Goal: Task Accomplishment & Management: Manage account settings

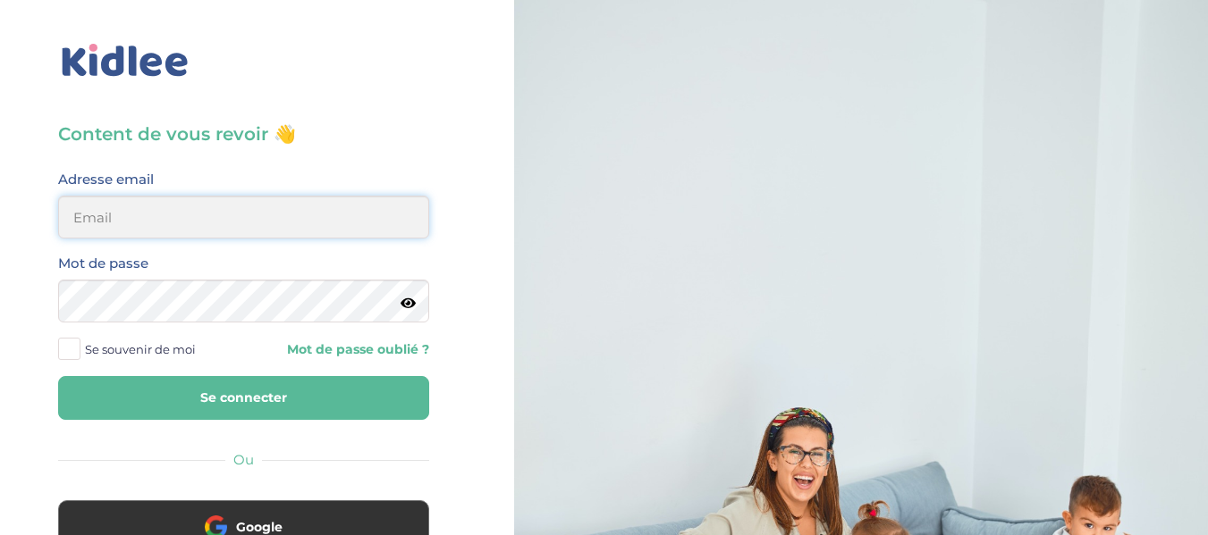
click at [221, 205] on input "email" at bounding box center [243, 217] width 371 height 43
type input "alexandrafournery@hotmail.com"
click at [409, 307] on icon at bounding box center [407, 303] width 15 height 13
click at [273, 395] on button "Se connecter" at bounding box center [243, 398] width 371 height 44
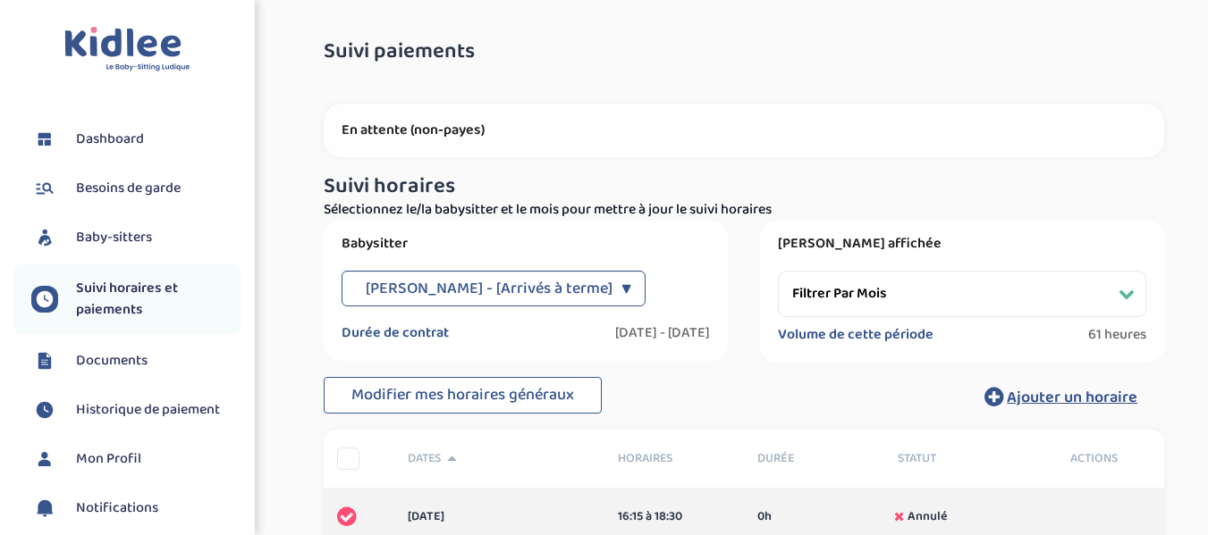
select select "[DATE]"
click at [129, 187] on span "Besoins de garde" at bounding box center [128, 188] width 105 height 21
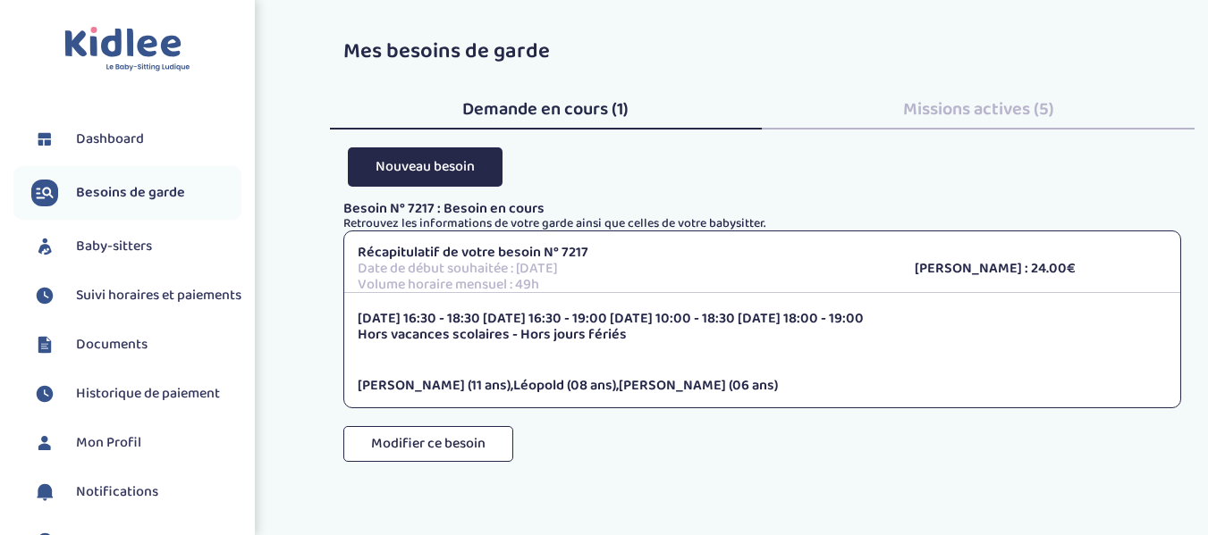
click at [925, 124] on div "Missions actives (5)" at bounding box center [978, 105] width 433 height 48
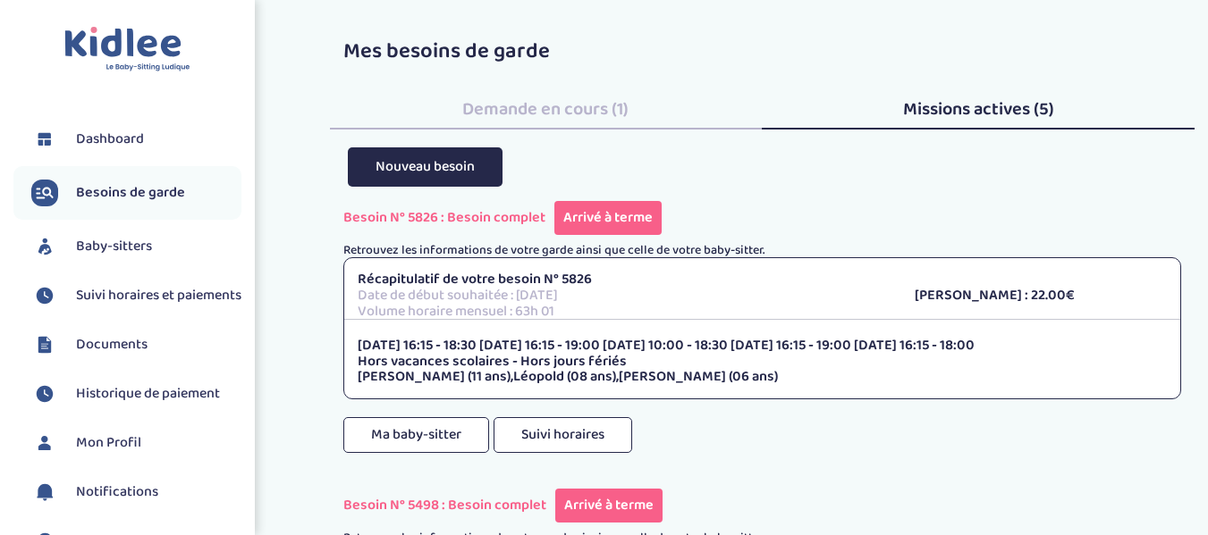
click at [110, 145] on span "Dashboard" at bounding box center [110, 139] width 68 height 21
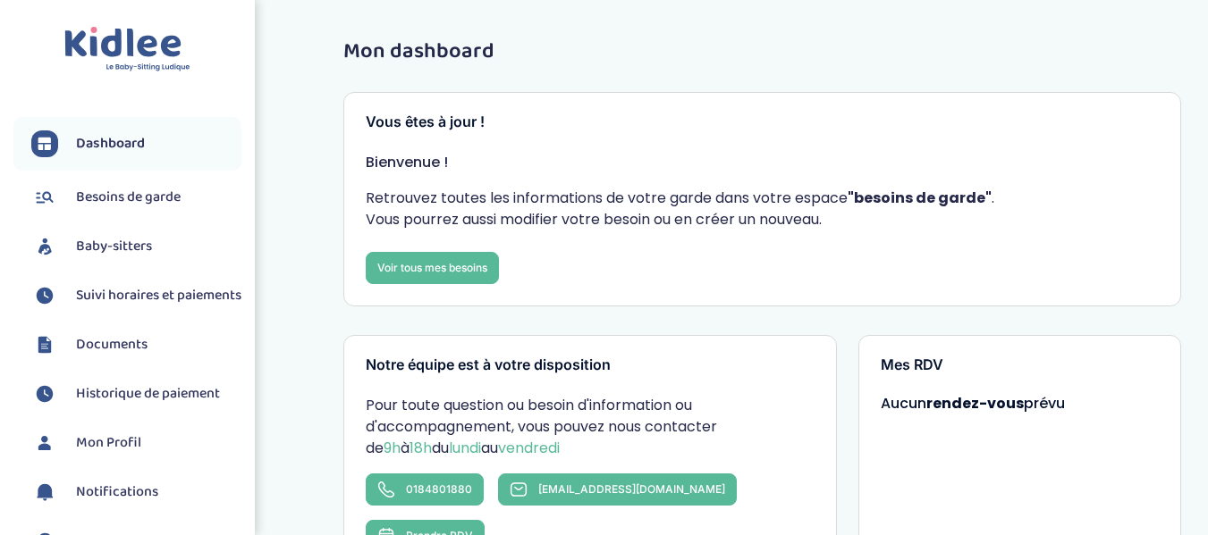
click at [130, 245] on span "Baby-sitters" at bounding box center [114, 246] width 76 height 21
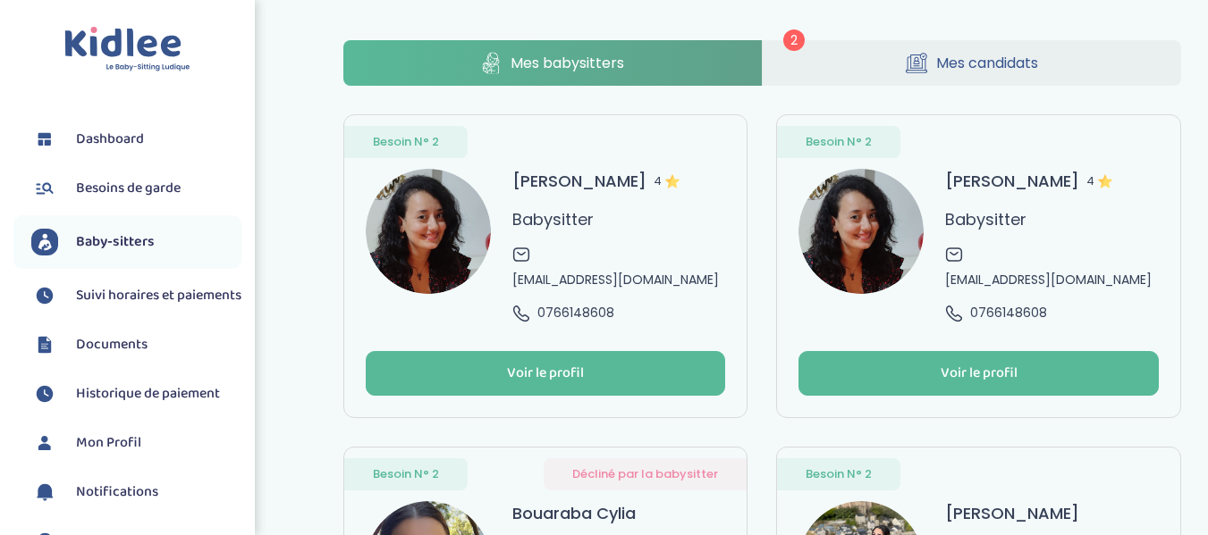
click at [967, 71] on span "Mes candidats" at bounding box center [987, 63] width 102 height 22
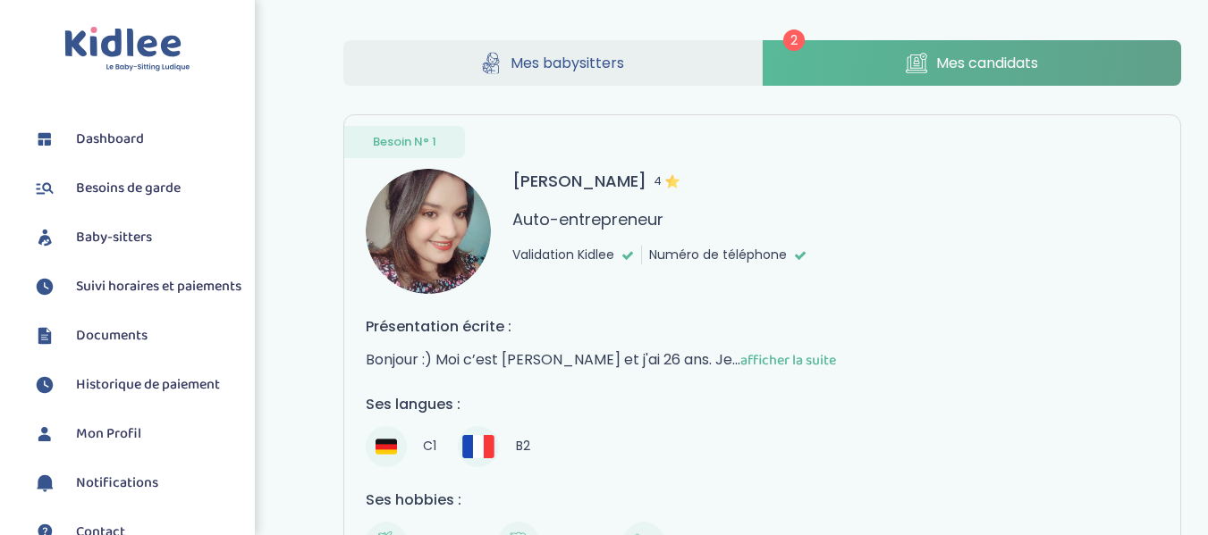
click at [997, 70] on span "Mes candidats" at bounding box center [987, 63] width 102 height 22
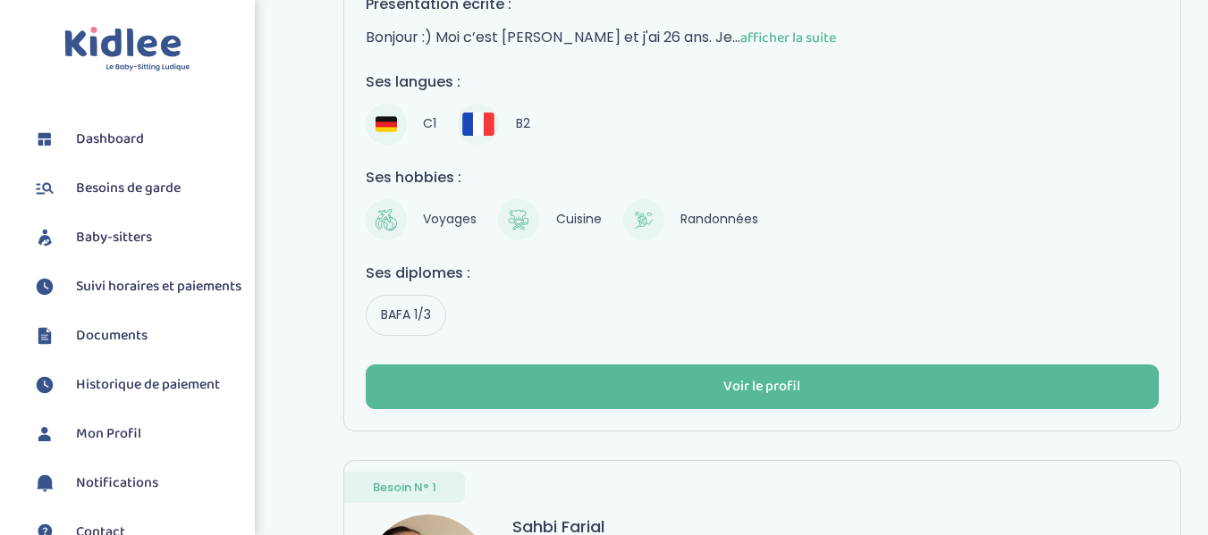
scroll to position [325, 0]
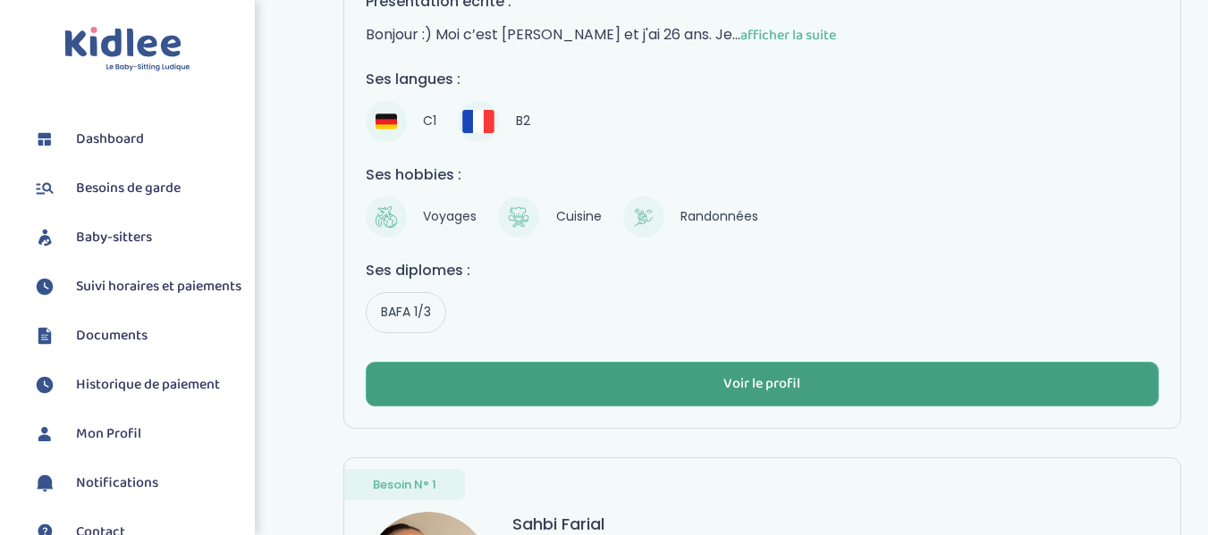
click at [950, 380] on button "Voir le profil" at bounding box center [763, 384] width 794 height 45
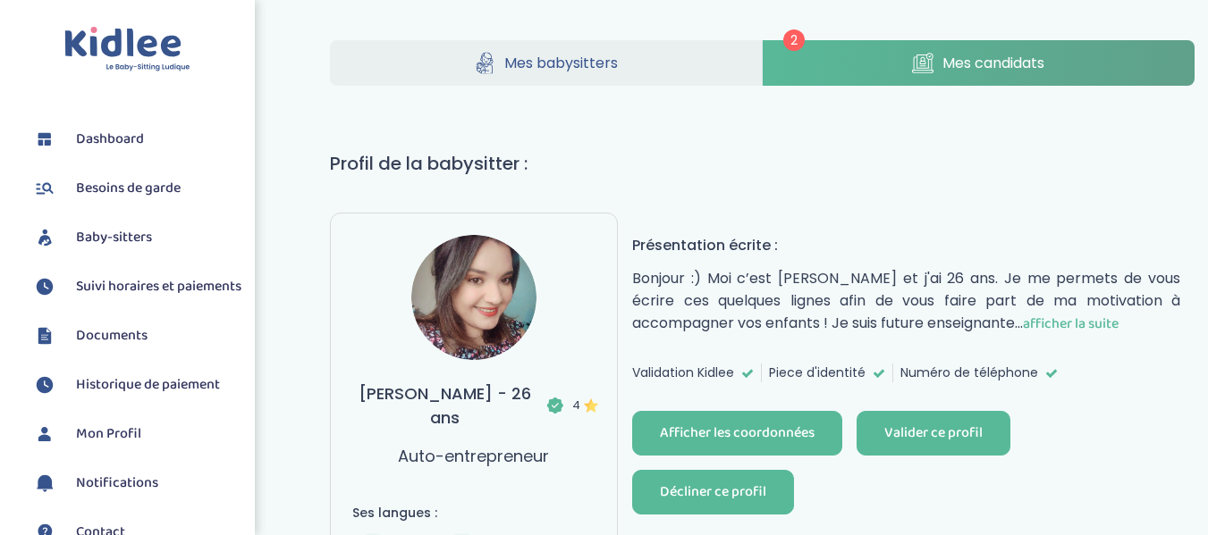
click at [762, 490] on div "Décliner ce profil" at bounding box center [713, 493] width 106 height 21
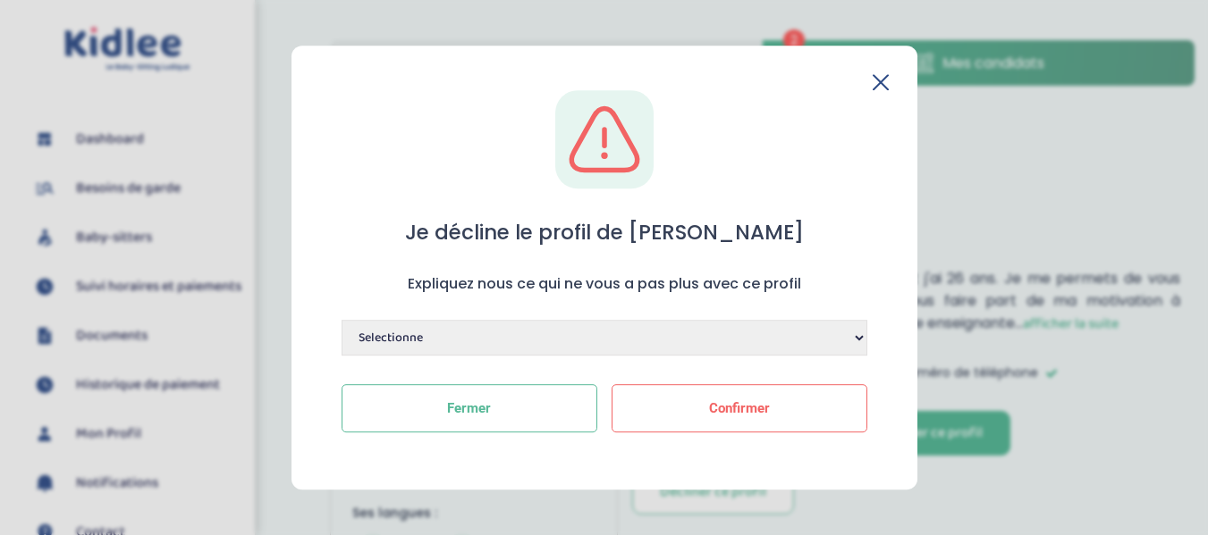
click at [860, 336] on select "Selectionne Manque de dynamisme Manque d'expérience Manque de motivation Dispon…" at bounding box center [604, 338] width 526 height 36
select select "Préférence pour un autre candidat"
click at [341, 320] on select "Selectionne Manque de dynamisme Manque d'expérience Manque de motivation Dispon…" at bounding box center [604, 338] width 526 height 36
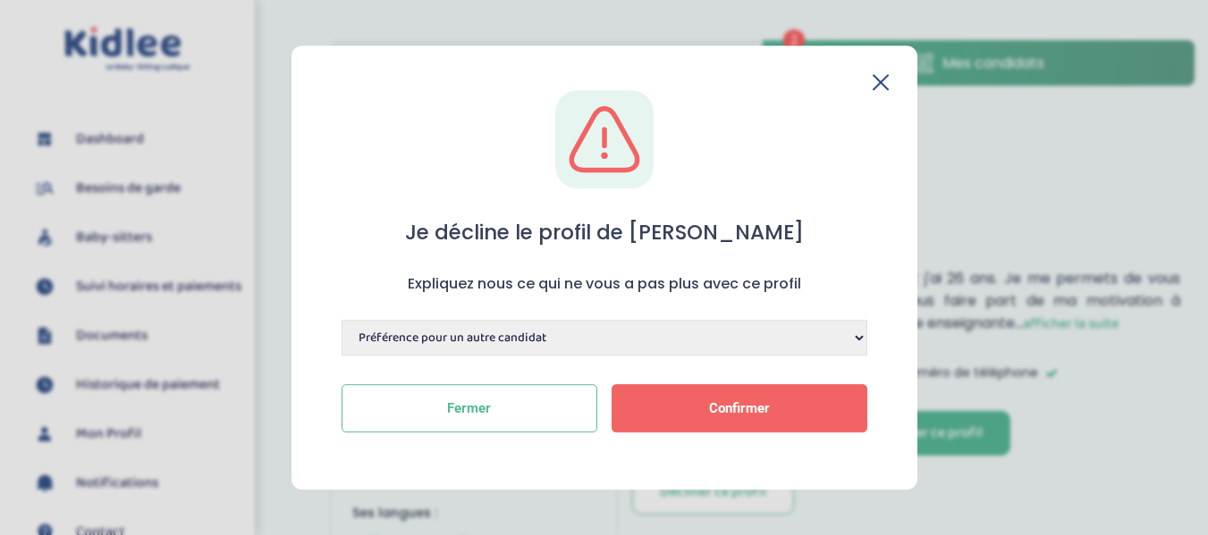
click at [748, 414] on span "Confirmer" at bounding box center [739, 408] width 61 height 16
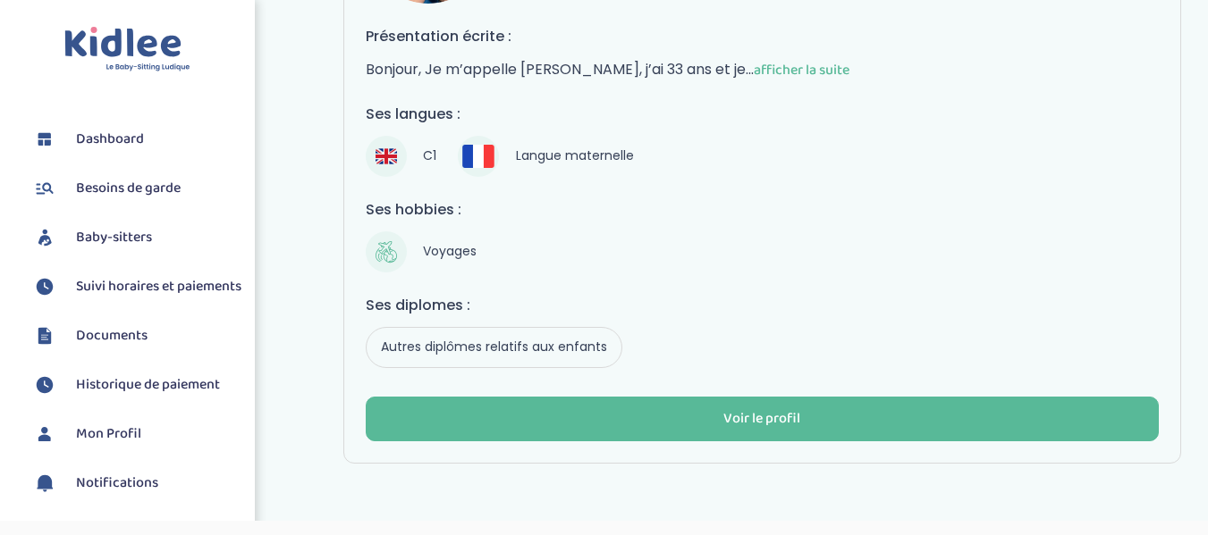
scroll to position [394, 0]
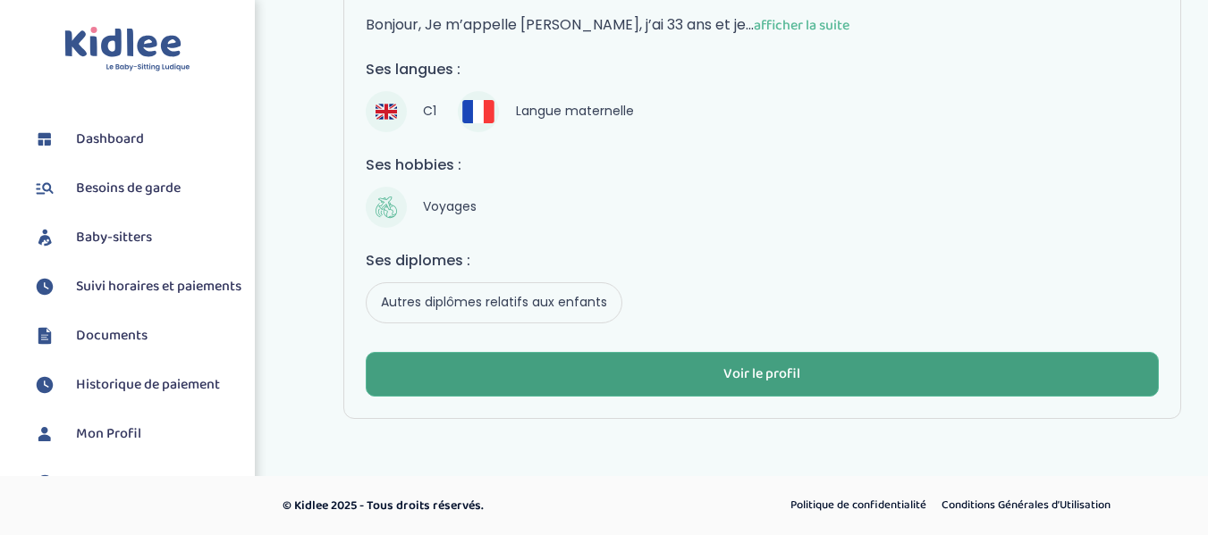
click at [895, 379] on button "Voir le profil" at bounding box center [763, 374] width 794 height 45
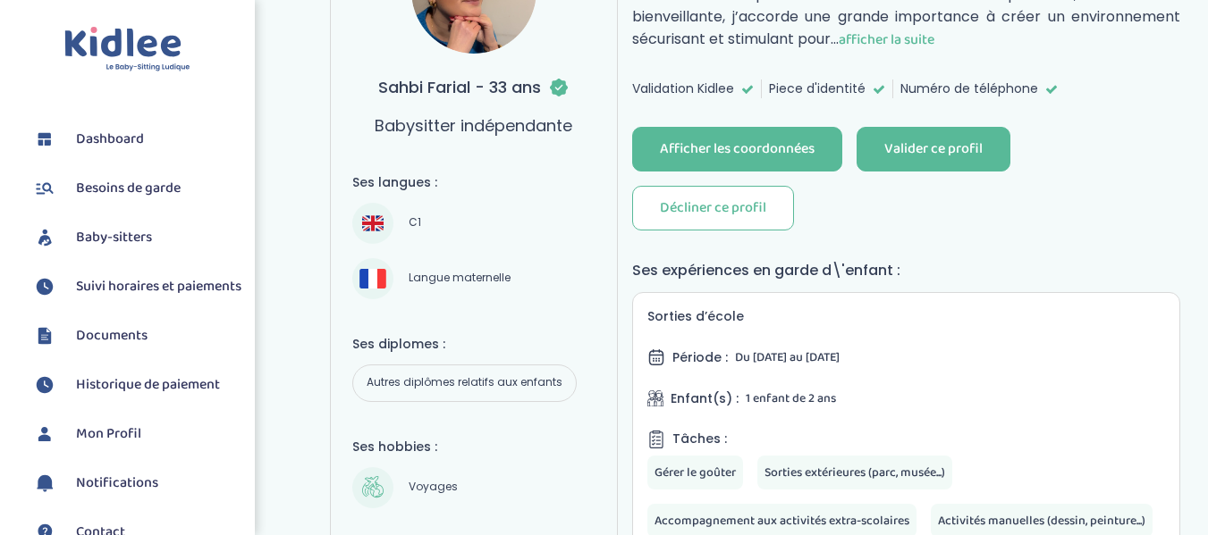
scroll to position [315, 0]
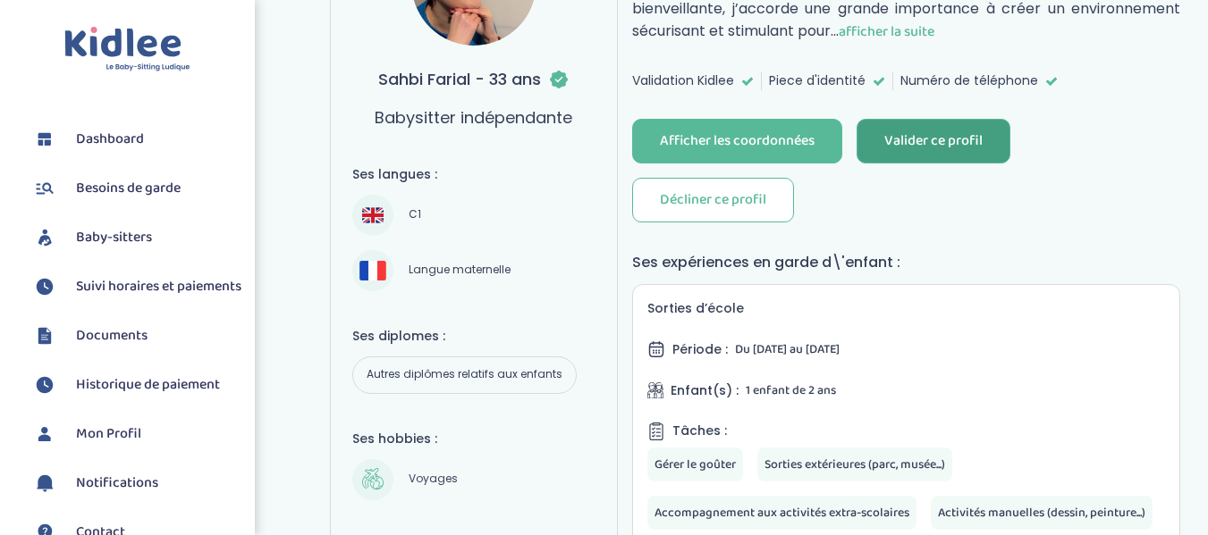
click at [940, 137] on div "Valider ce profil" at bounding box center [933, 141] width 98 height 21
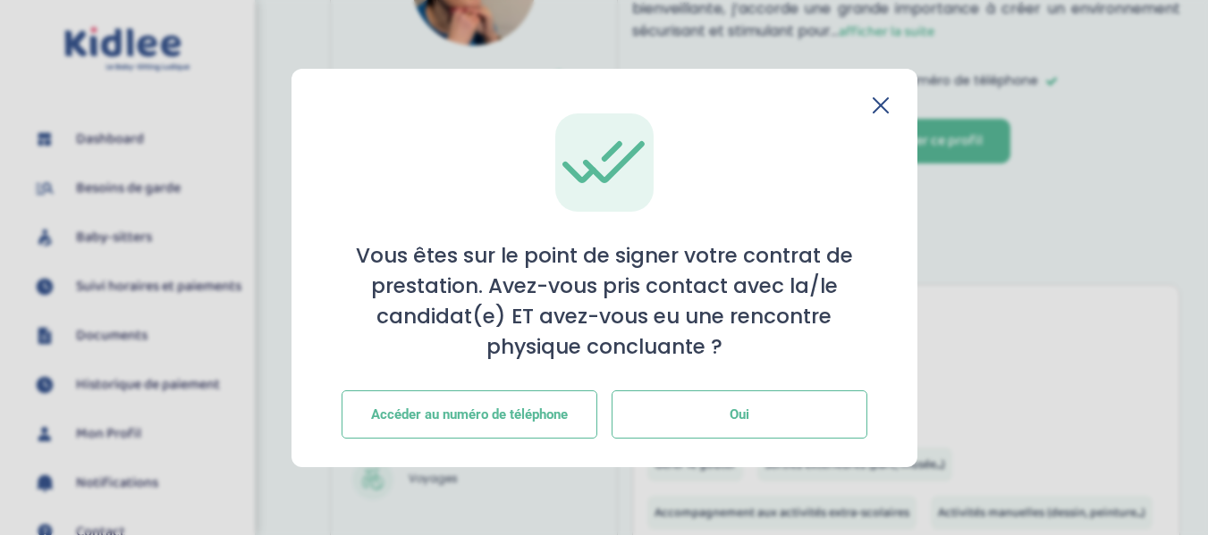
click at [804, 408] on button "Oui" at bounding box center [739, 415] width 256 height 48
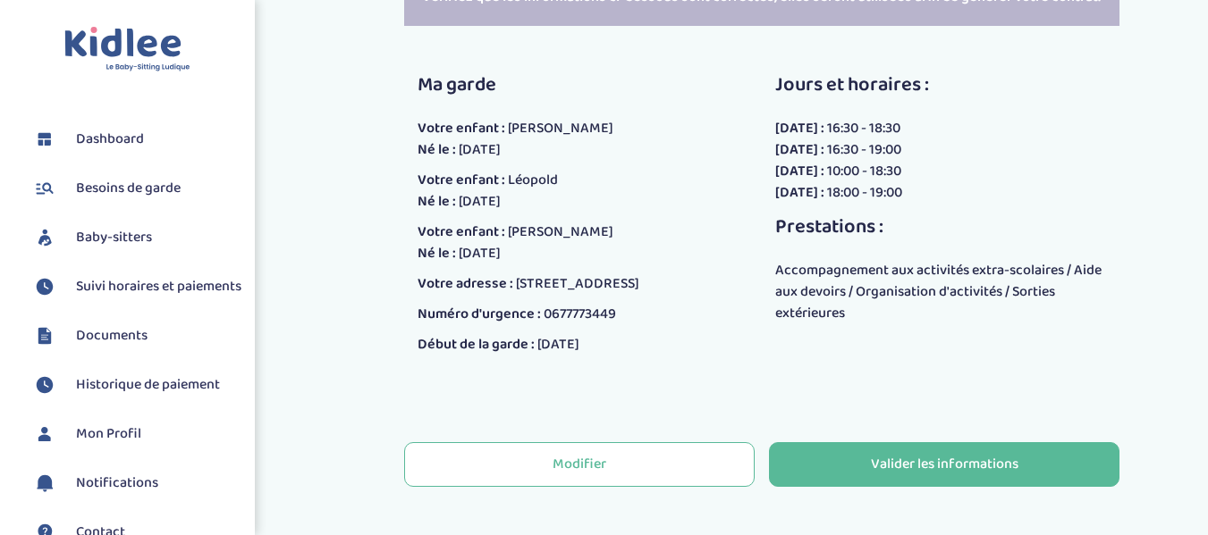
scroll to position [451, 0]
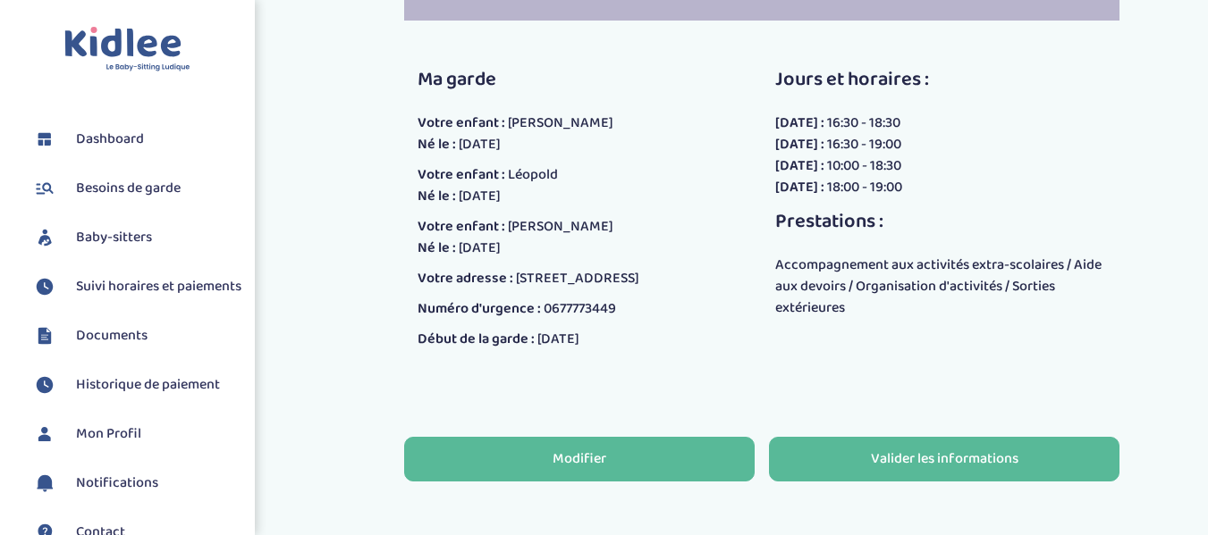
click at [682, 464] on button "Modifier" at bounding box center [579, 459] width 350 height 45
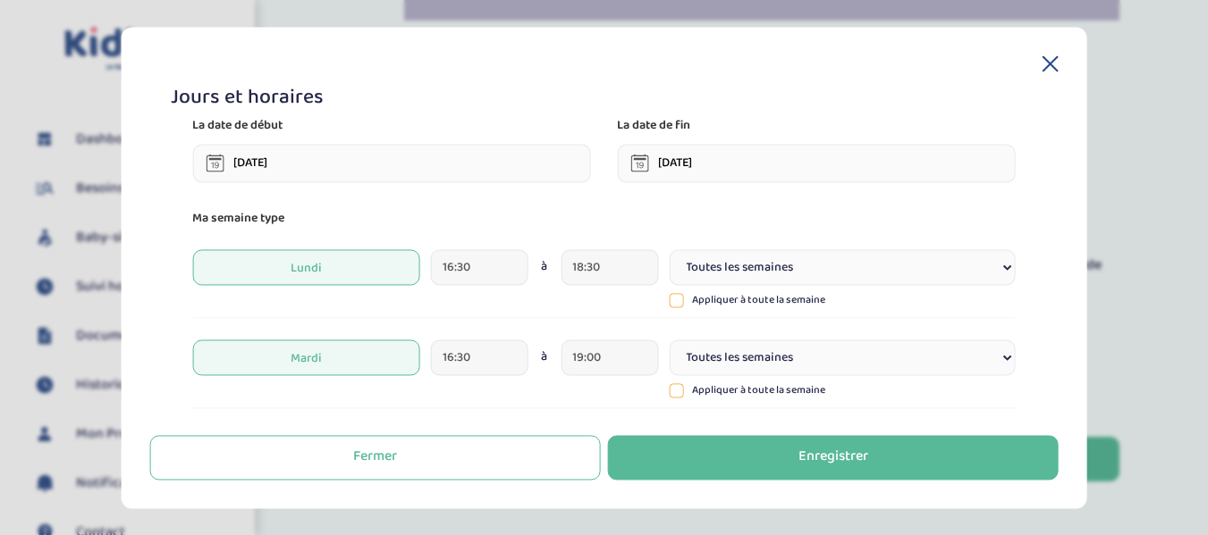
click at [554, 171] on input "01-09-2025" at bounding box center [391, 163] width 398 height 38
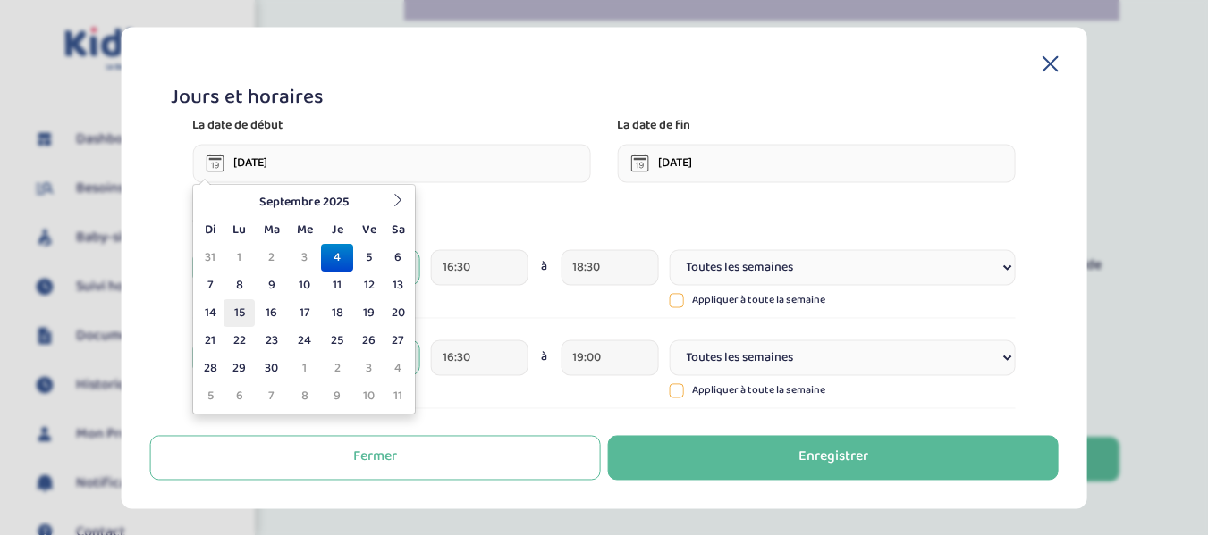
click at [243, 314] on td "15" at bounding box center [238, 313] width 31 height 28
type input "15-09-2025"
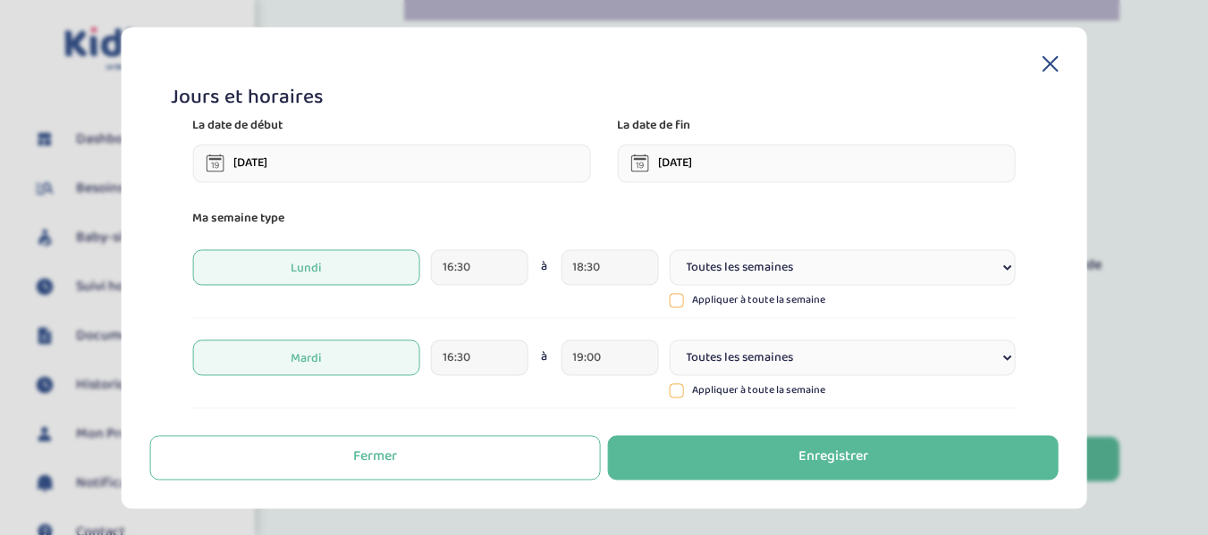
click at [802, 165] on input "03-07-2026" at bounding box center [816, 163] width 398 height 38
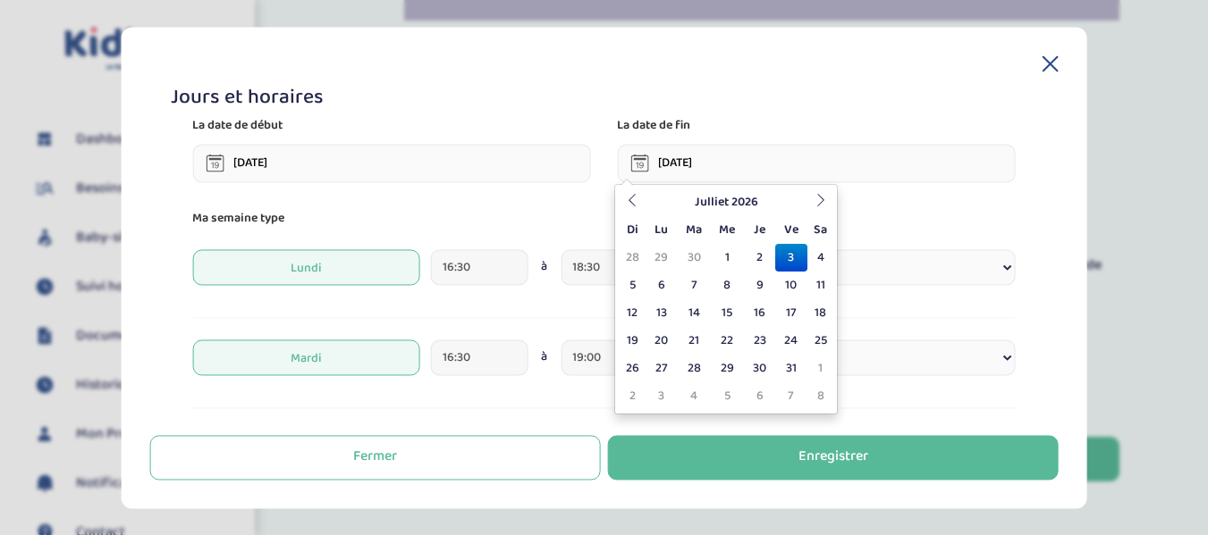
click at [791, 256] on td "3" at bounding box center [790, 258] width 31 height 28
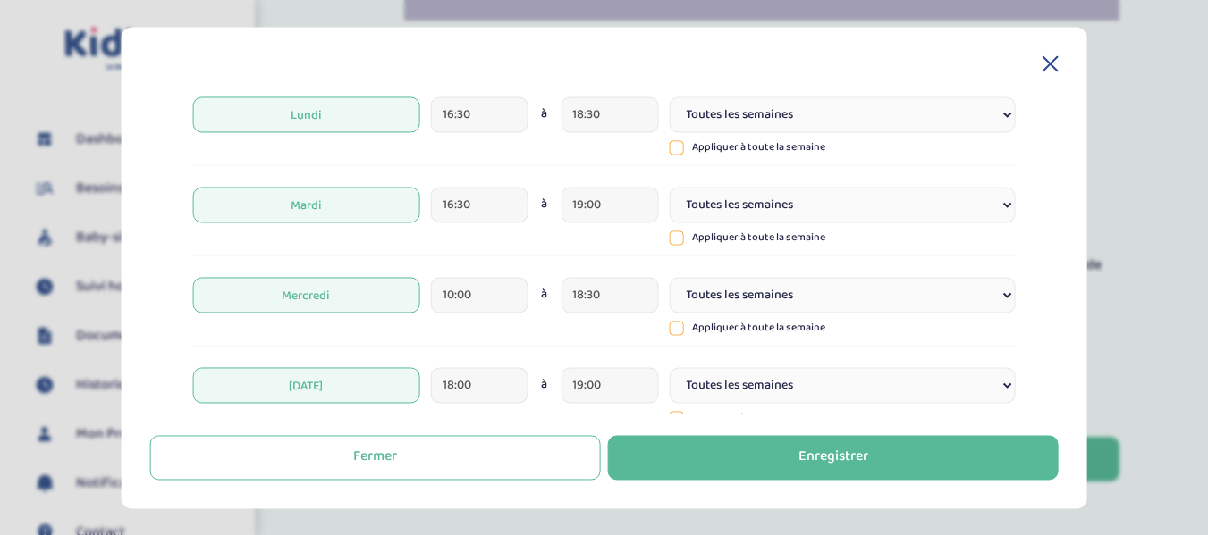
scroll to position [157, 0]
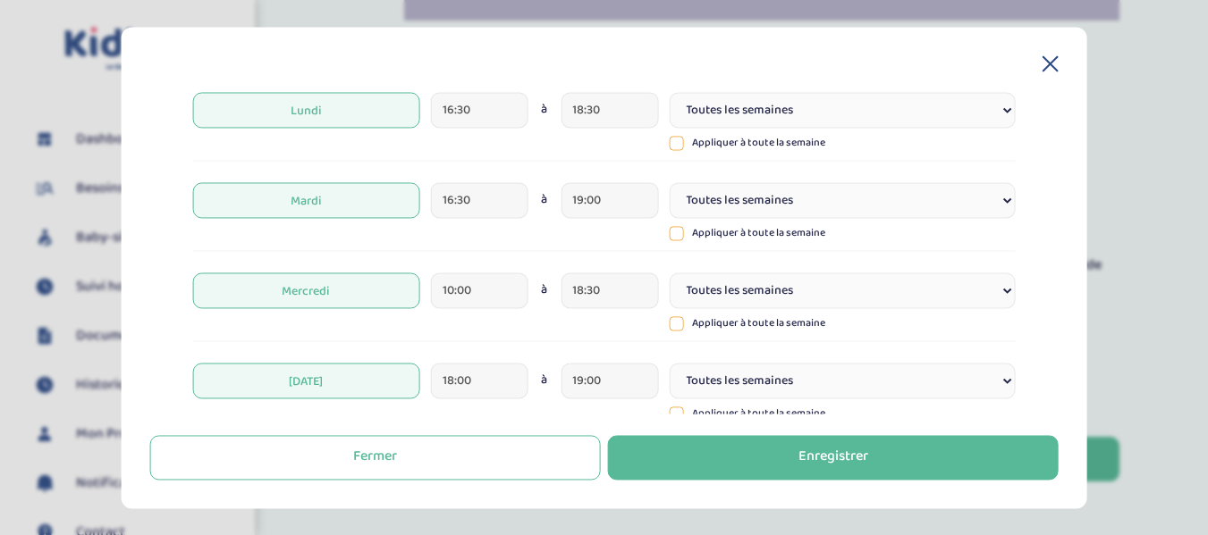
drag, startPoint x: 1058, startPoint y: 151, endPoint x: 1066, endPoint y: 108, distance: 43.5
click at [1066, 108] on div "Jours et horaires La date de début 15-09-2025 La date de fin 03-07-2026 Ma sema…" at bounding box center [604, 268] width 966 height 482
click at [1068, 109] on div "Jours et horaires La date de début 15-09-2025 La date de fin 03-07-2026 Ma sema…" at bounding box center [604, 268] width 966 height 482
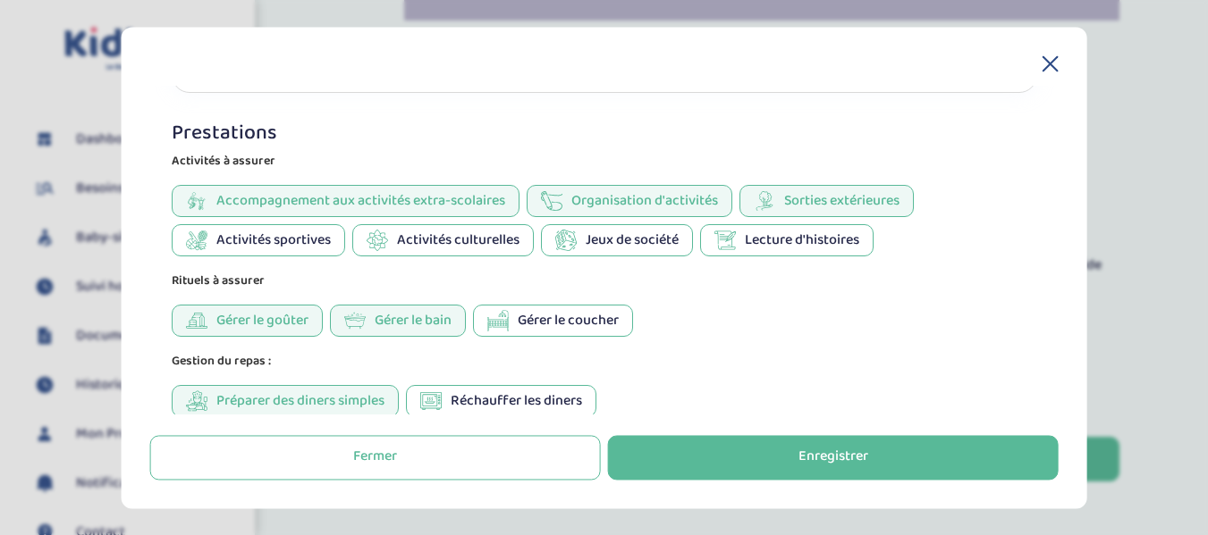
scroll to position [1322, 0]
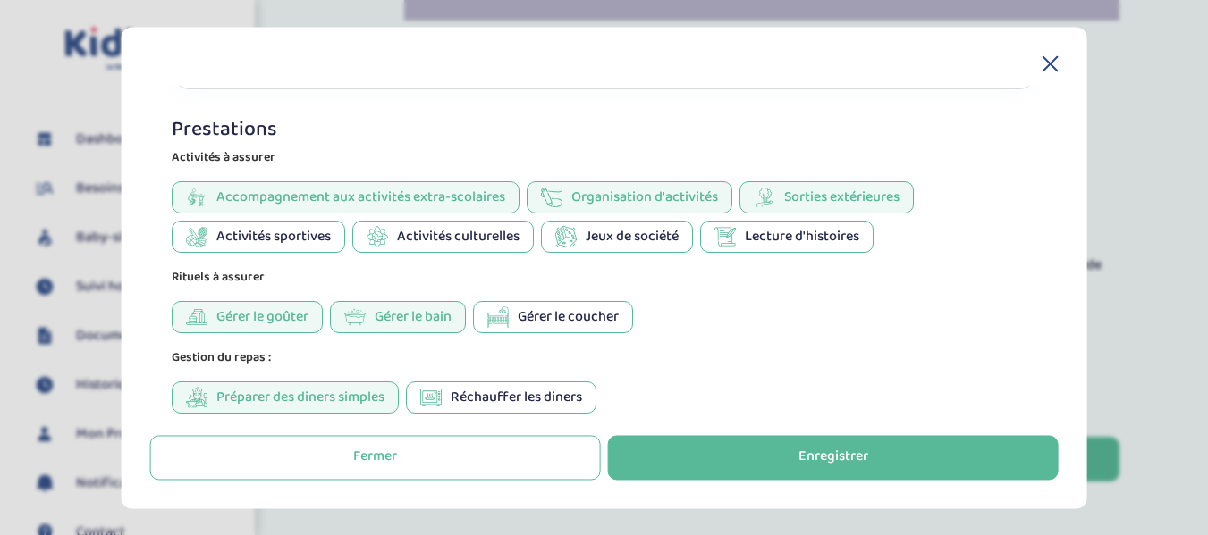
click at [805, 240] on span "Lecture d'histoires" at bounding box center [801, 237] width 114 height 21
click at [644, 238] on span "Jeux de société" at bounding box center [631, 237] width 93 height 21
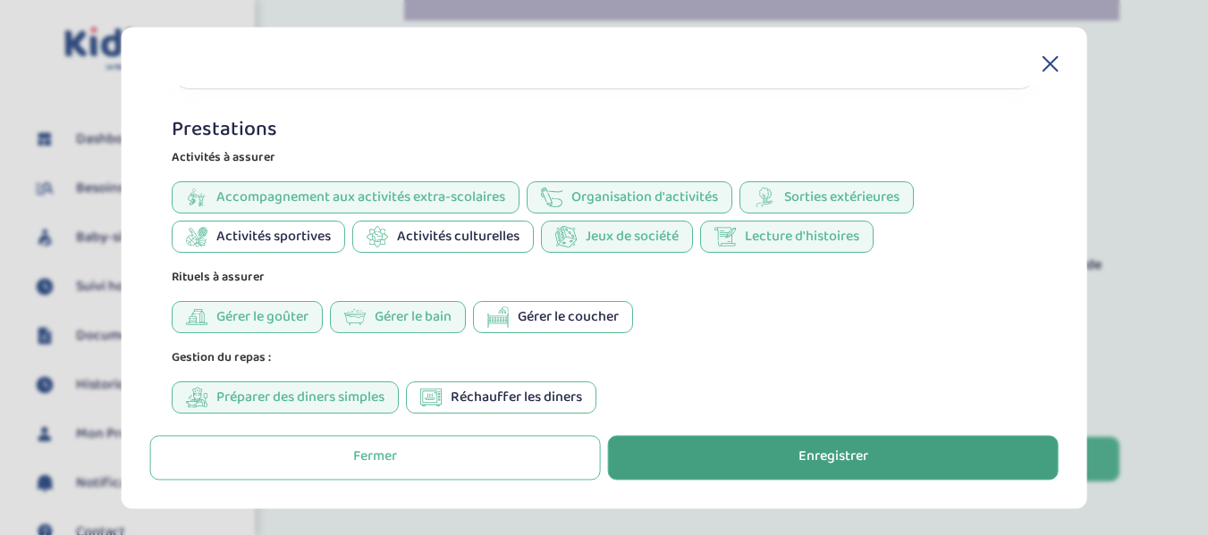
click at [862, 453] on div "Enregistrer" at bounding box center [833, 458] width 70 height 21
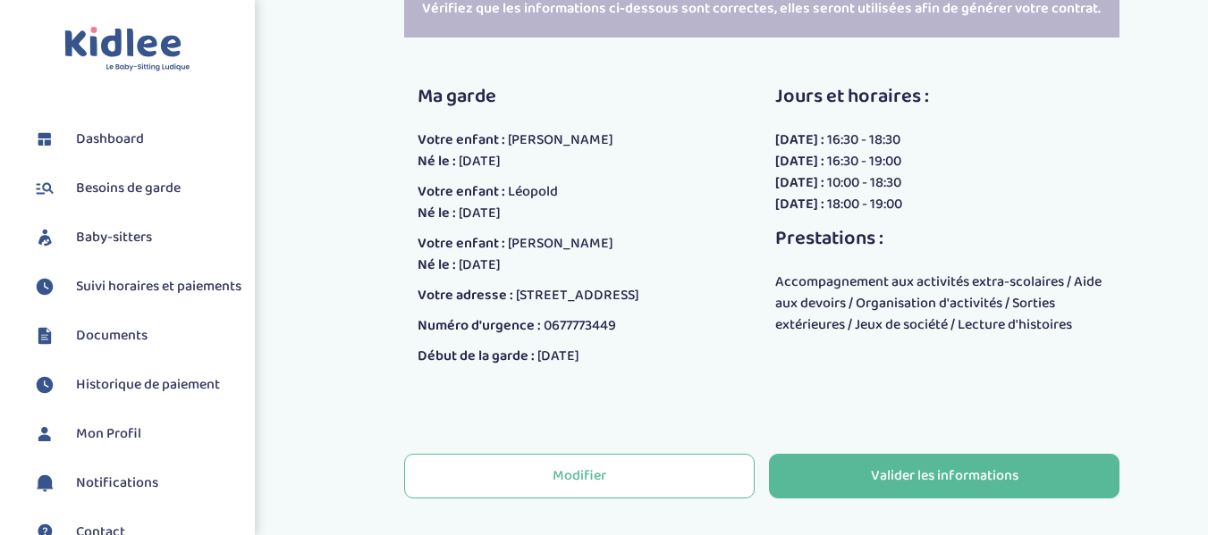
click at [714, 450] on div "Modifier Valider les informations" at bounding box center [761, 476] width 715 height 59
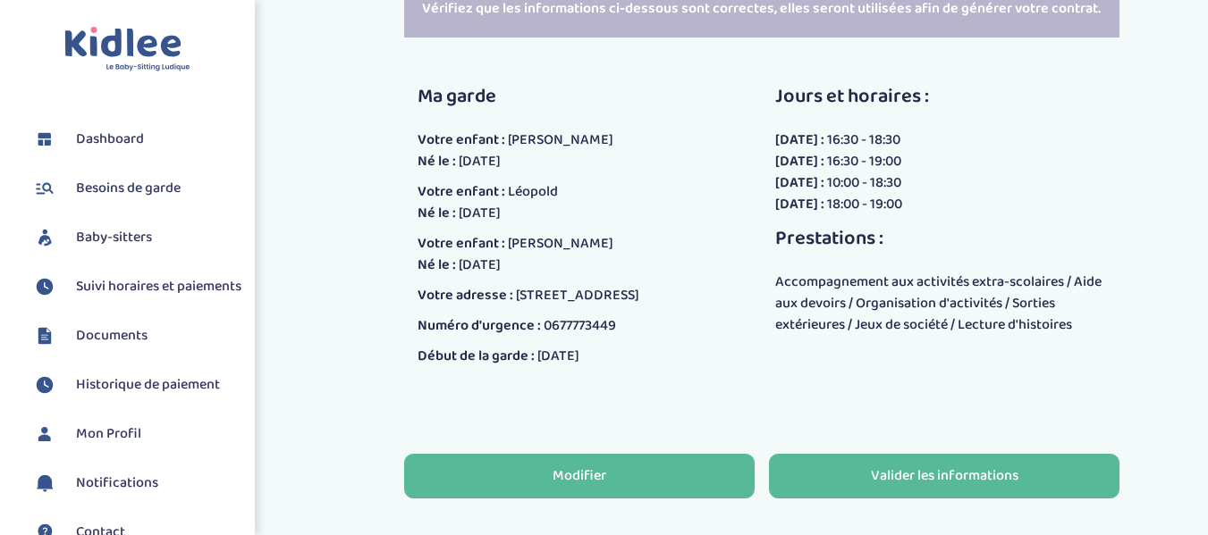
click at [722, 470] on button "Modifier" at bounding box center [579, 476] width 350 height 45
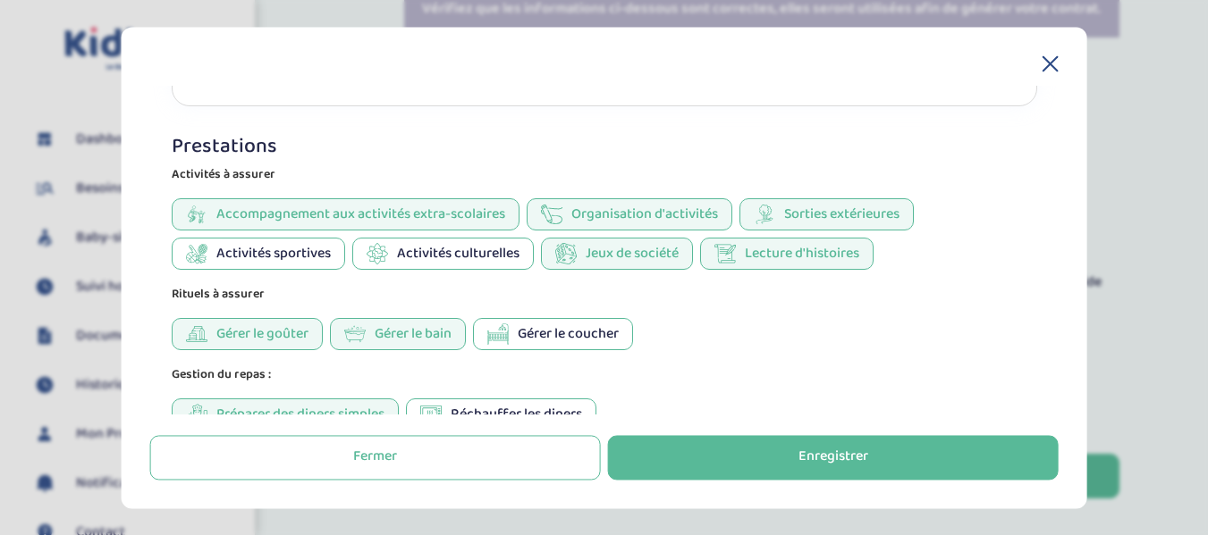
scroll to position [1322, 0]
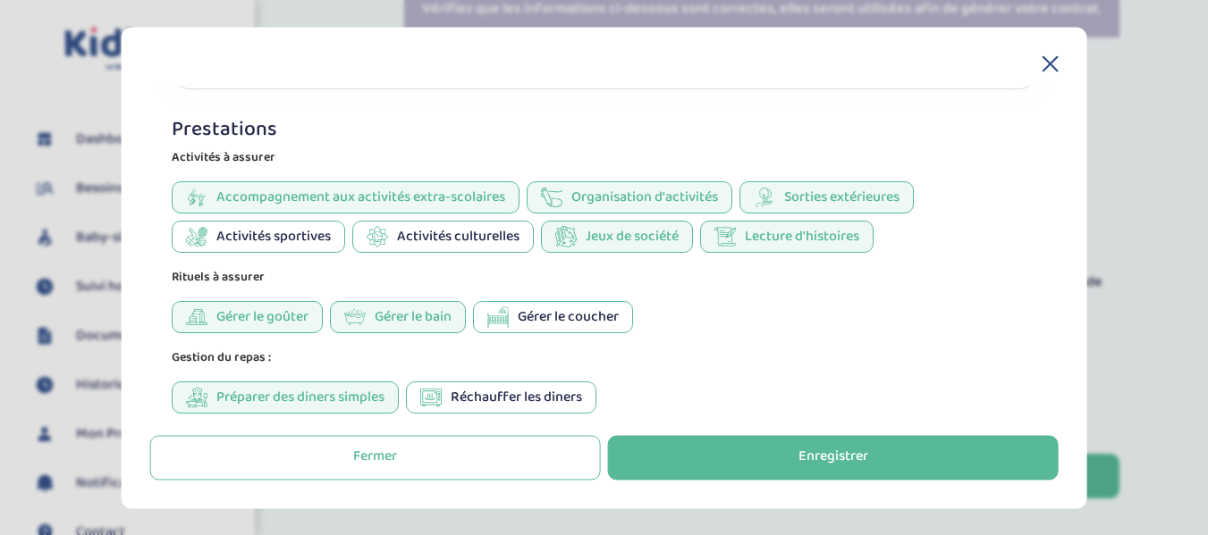
click at [1053, 66] on icon at bounding box center [1050, 63] width 14 height 14
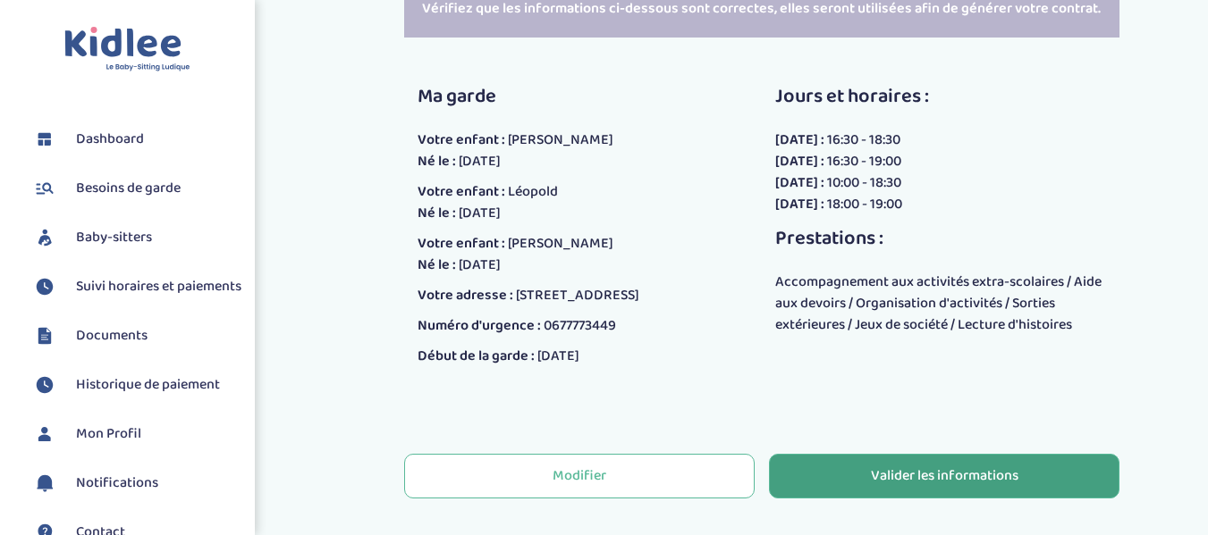
click at [997, 476] on div "Valider les informations" at bounding box center [944, 477] width 147 height 21
